Goal: Find specific page/section: Find specific page/section

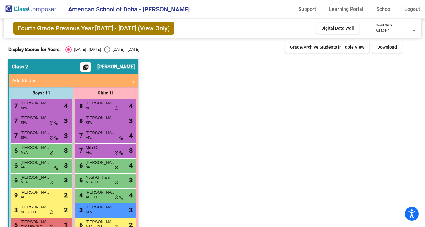
scroll to position [46, 0]
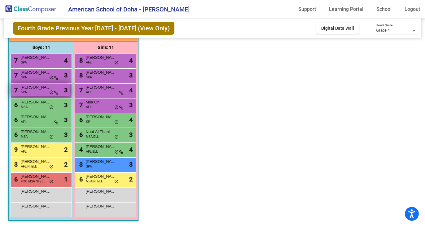
click at [33, 89] on span "[PERSON_NAME]" at bounding box center [35, 87] width 31 height 6
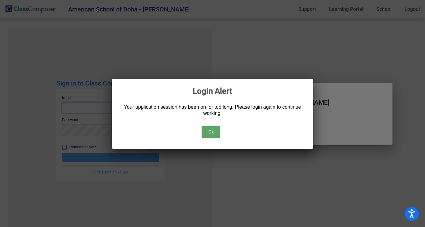
type input "[EMAIL_ADDRESS][DOMAIN_NAME]"
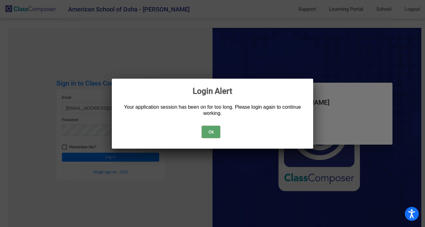
click at [212, 131] on button "Ok" at bounding box center [211, 132] width 19 height 12
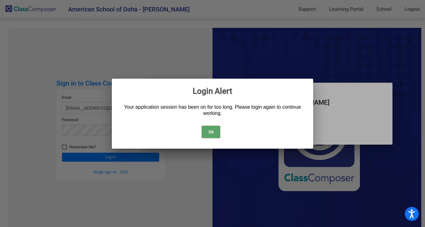
click at [209, 130] on button "Ok" at bounding box center [211, 132] width 19 height 12
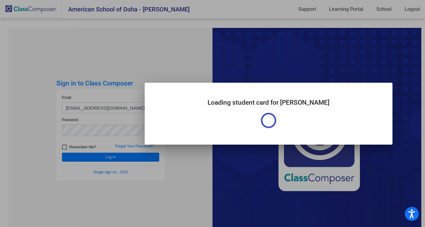
click at [121, 155] on div at bounding box center [212, 113] width 425 height 227
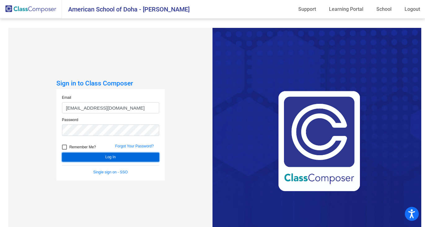
click at [119, 159] on button "Log In" at bounding box center [110, 157] width 97 height 9
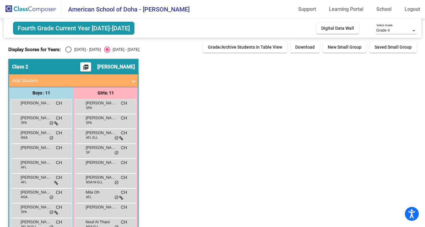
click at [70, 47] on div "Select an option" at bounding box center [68, 49] width 6 height 6
click at [68, 53] on input "[DATE] - [DATE]" at bounding box center [68, 53] width 0 height 0
radio input "true"
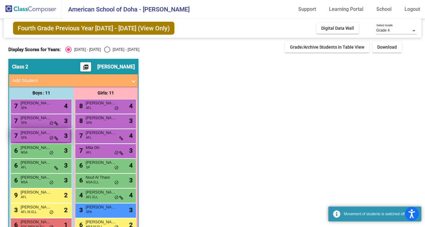
click at [39, 138] on div "7 [PERSON_NAME] SPA lock do_not_disturb_alt 3" at bounding box center [40, 135] width 59 height 13
